Goal: Task Accomplishment & Management: Manage account settings

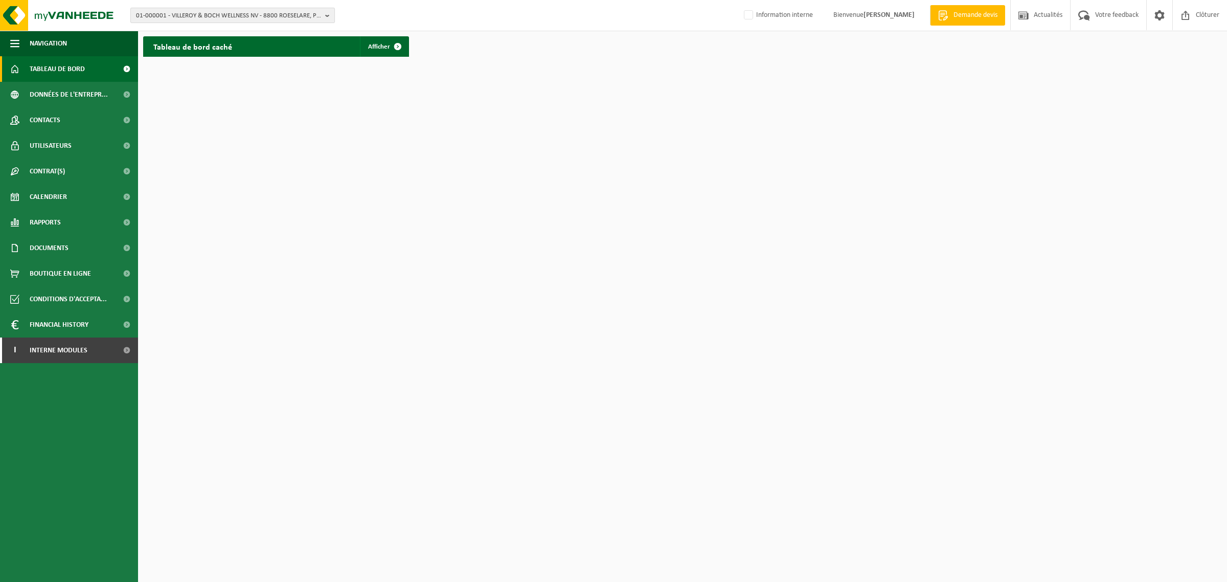
click at [216, 17] on span "01-000001 - VILLEROY & BOCH WELLNESS NV - 8800 ROESELARE, POPULIERSTRAAT 1" at bounding box center [228, 15] width 185 height 15
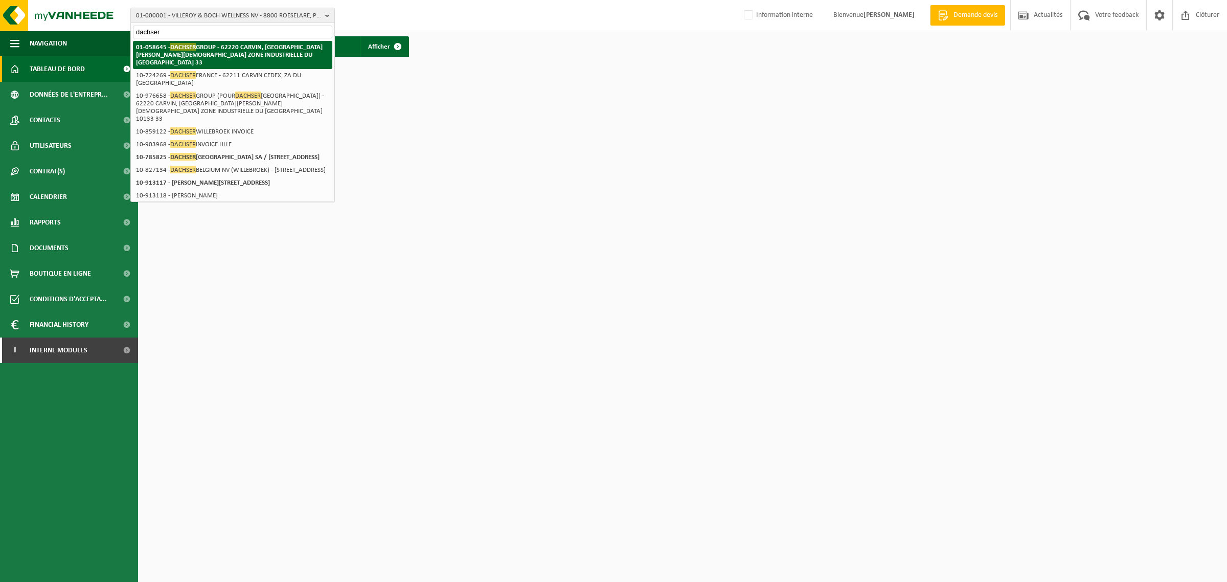
type input "dachser"
click at [195, 47] on span "DACHSER" at bounding box center [183, 47] width 26 height 8
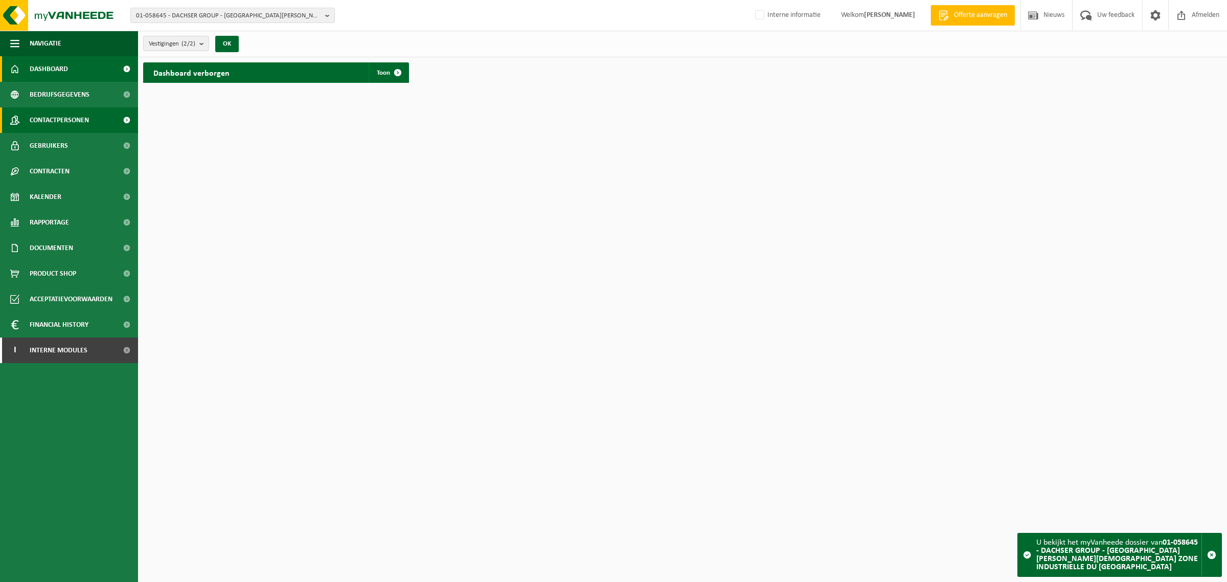
click at [70, 121] on span "Contactpersonen" at bounding box center [59, 120] width 59 height 26
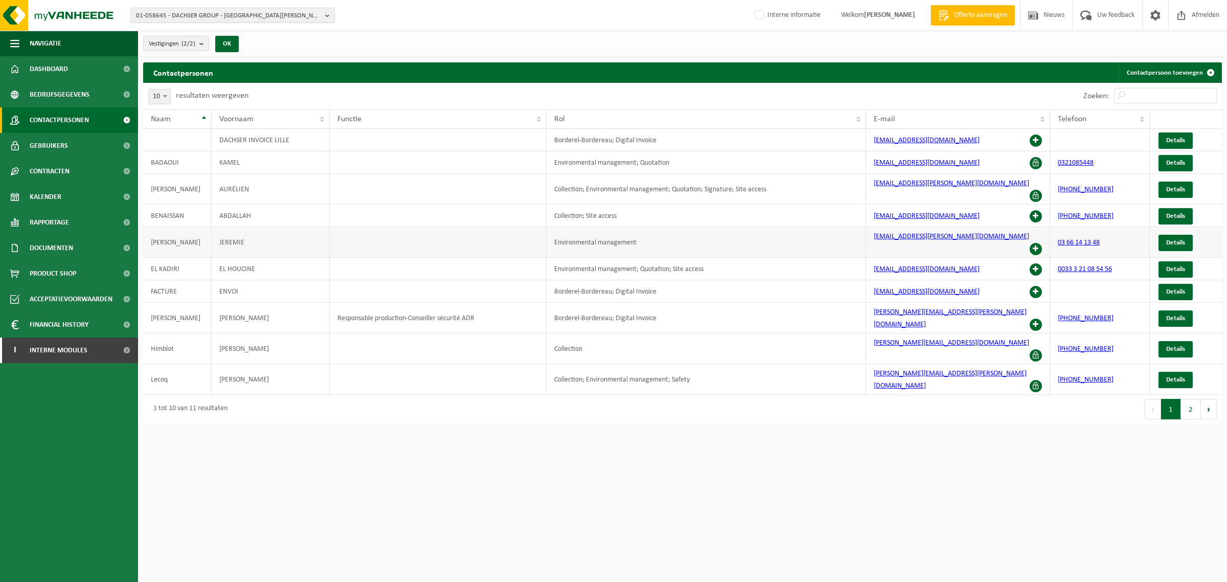
click at [1039, 243] on span at bounding box center [1036, 249] width 12 height 12
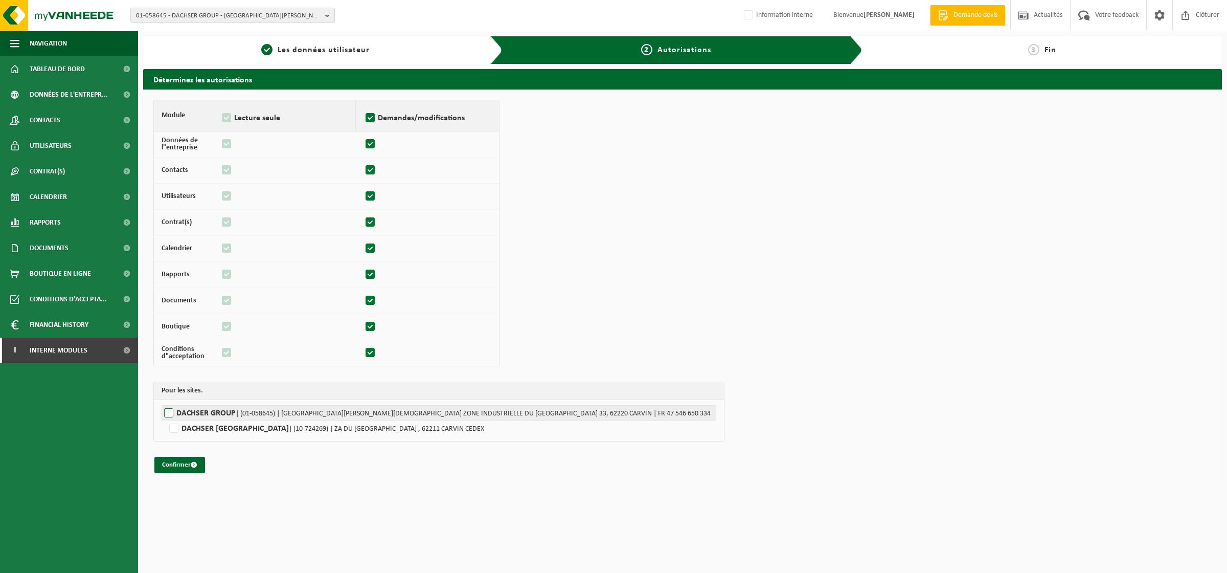
click at [170, 413] on label"] "DACHSER GROUP | (01-058645) | RUE LOUIS JOSEPH GAY LUSSAC ZONE INDUSTRIELLE DU …" at bounding box center [439, 412] width 555 height 15
click at [170, 413] on input "DACHSER GROUP | (01-058645) | RUE LOUIS JOSEPH GAY LUSSAC ZONE INDUSTRIELLE DU …" at bounding box center [775, 412] width 1227 height 15
checkbox input "true"
click at [190, 465] on button "Confirmer" at bounding box center [179, 465] width 51 height 16
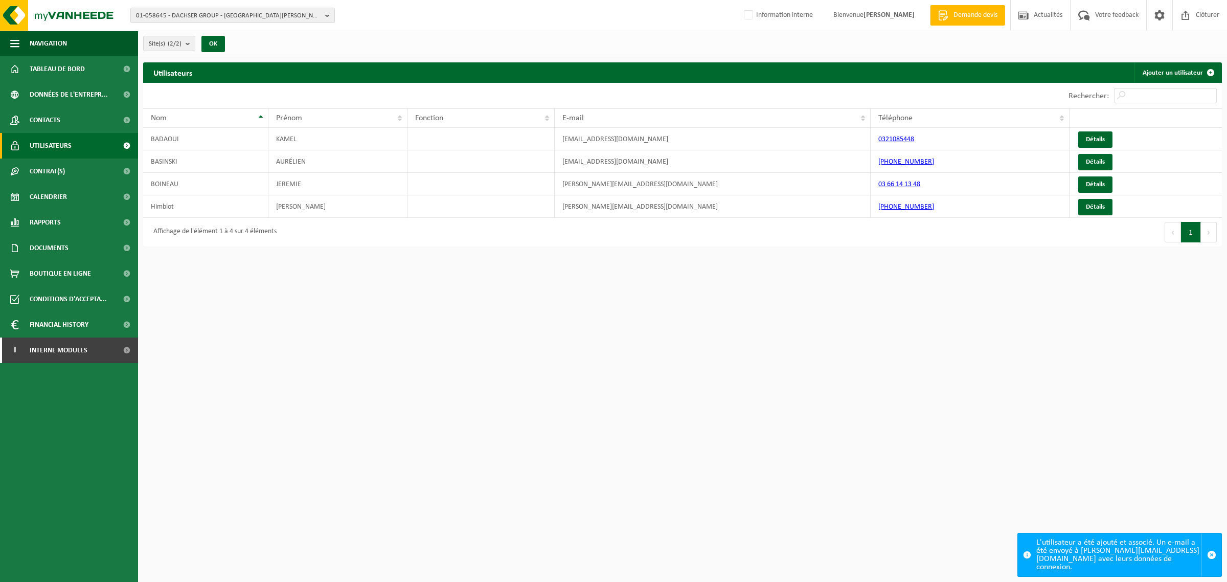
click at [309, 315] on html "01-058645 - DACHSER GROUP - [GEOGRAPHIC_DATA][PERSON_NAME][DEMOGRAPHIC_DATA] ZO…" at bounding box center [613, 291] width 1227 height 582
click at [38, 261] on span "Boutique en ligne" at bounding box center [60, 274] width 61 height 26
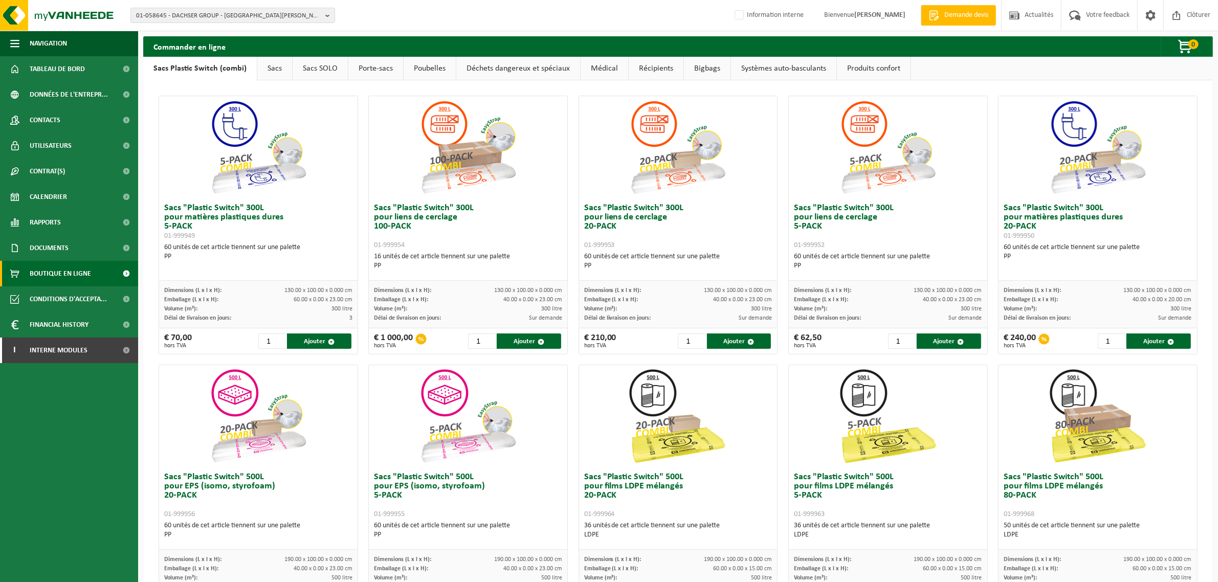
click at [536, 70] on link "Déchets dangereux et spéciaux" at bounding box center [518, 69] width 124 height 24
